Goal: Navigation & Orientation: Find specific page/section

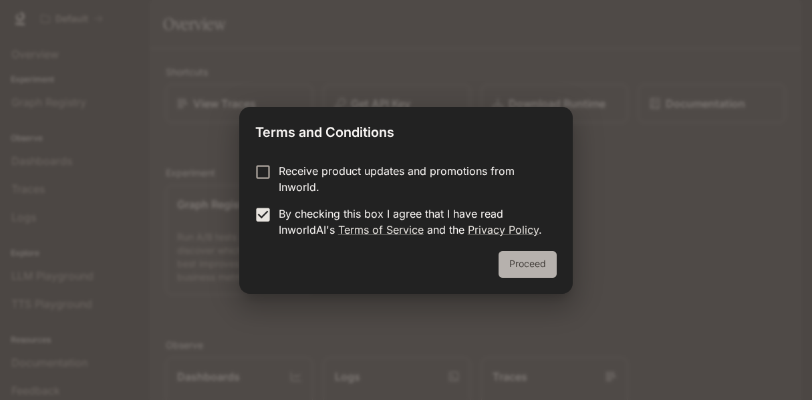
click at [528, 275] on button "Proceed" at bounding box center [527, 264] width 58 height 27
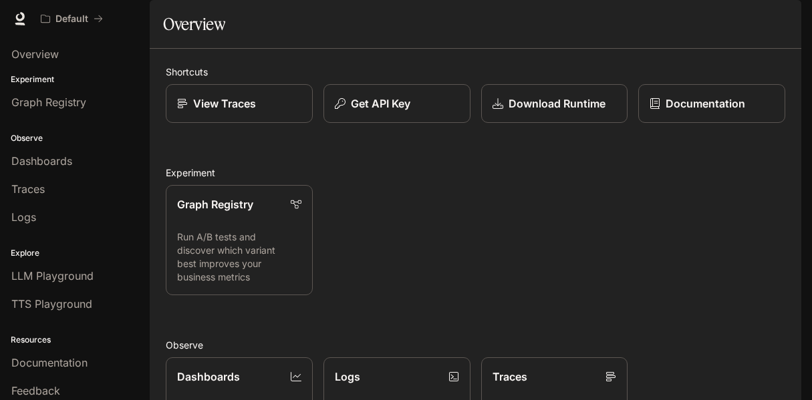
click at [778, 22] on img "button" at bounding box center [782, 18] width 19 height 19
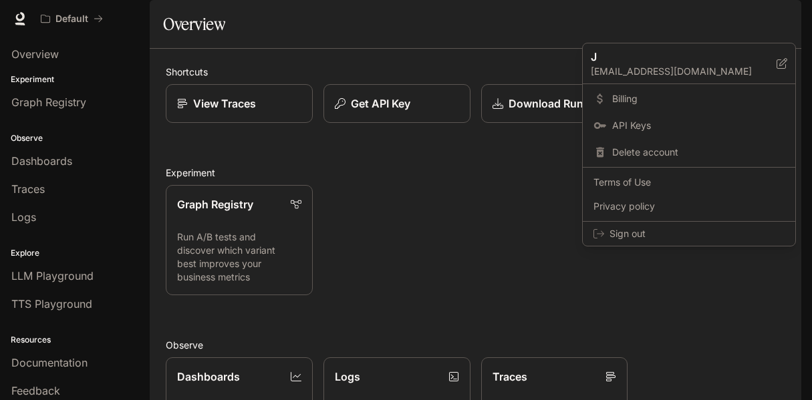
drag, startPoint x: 147, startPoint y: 77, endPoint x: 139, endPoint y: 129, distance: 52.7
click at [139, 129] on div at bounding box center [406, 200] width 812 height 400
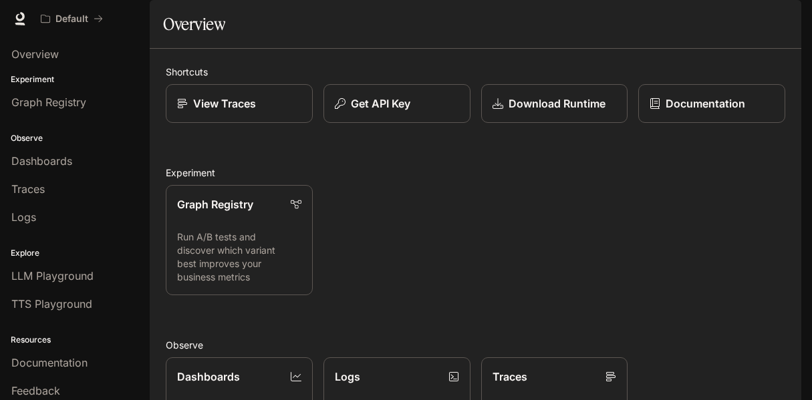
click at [137, 124] on div "Observe Dashboards Traces Logs" at bounding box center [75, 176] width 150 height 115
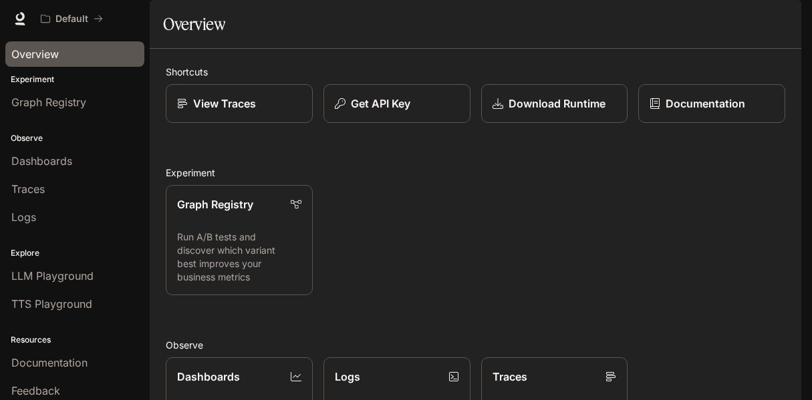
click at [120, 62] on link "Overview" at bounding box center [74, 53] width 139 height 25
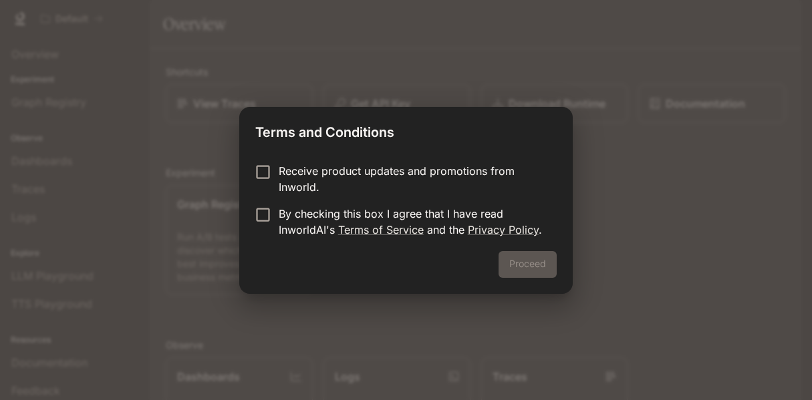
click at [309, 215] on p "By checking this box I agree that I have read InworldAI's Terms of Service and …" at bounding box center [412, 222] width 267 height 32
click at [540, 269] on button "Proceed" at bounding box center [527, 264] width 58 height 27
click at [299, 209] on p "By checking this box I agree that I have read InworldAI's Terms of Service and …" at bounding box center [412, 222] width 267 height 32
